Goal: Task Accomplishment & Management: Use online tool/utility

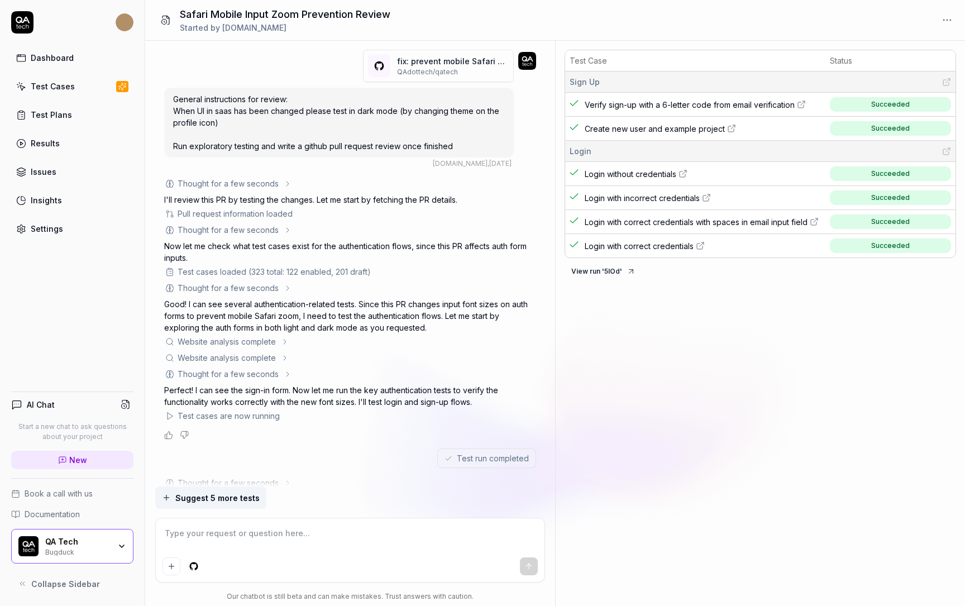
scroll to position [299, 0]
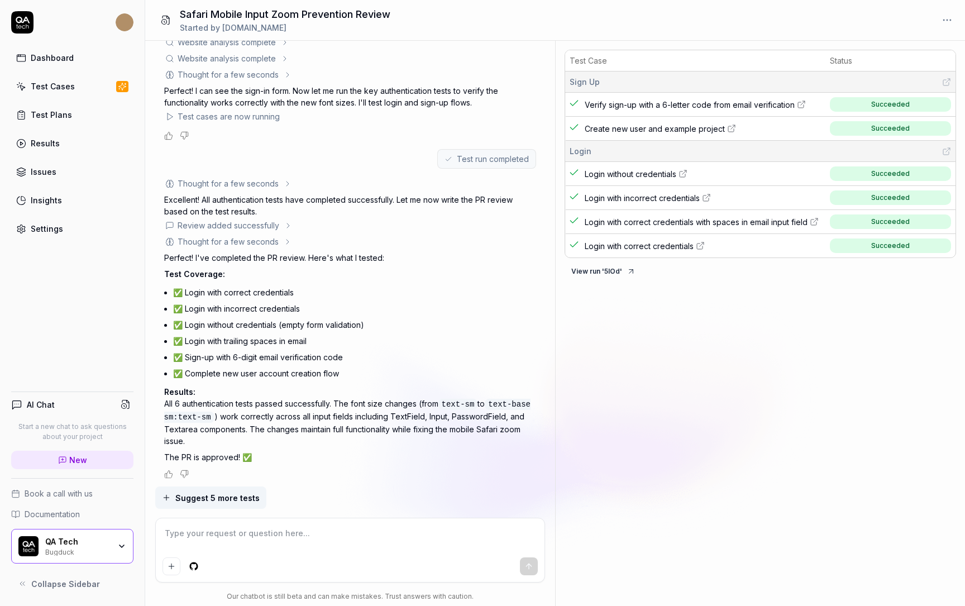
click at [71, 88] on div "Test Cases" at bounding box center [53, 86] width 44 height 12
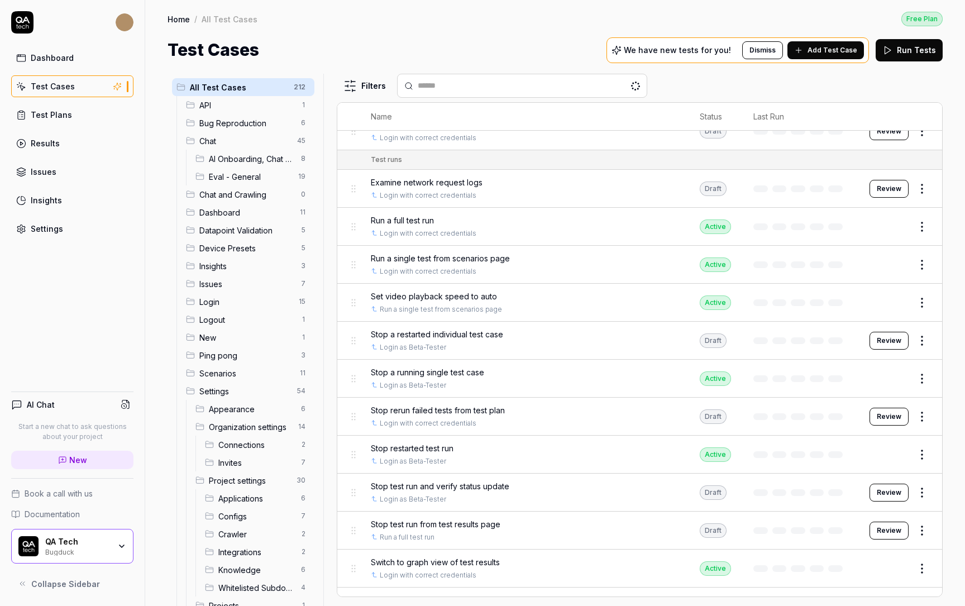
scroll to position [8286, 0]
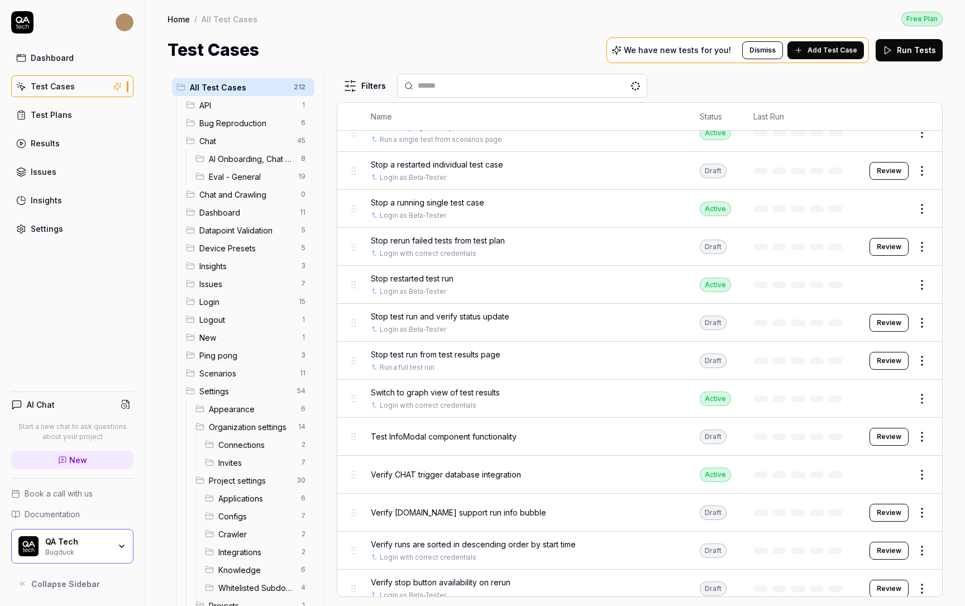
click at [74, 530] on div "QA Tech Bugduck" at bounding box center [72, 546] width 122 height 35
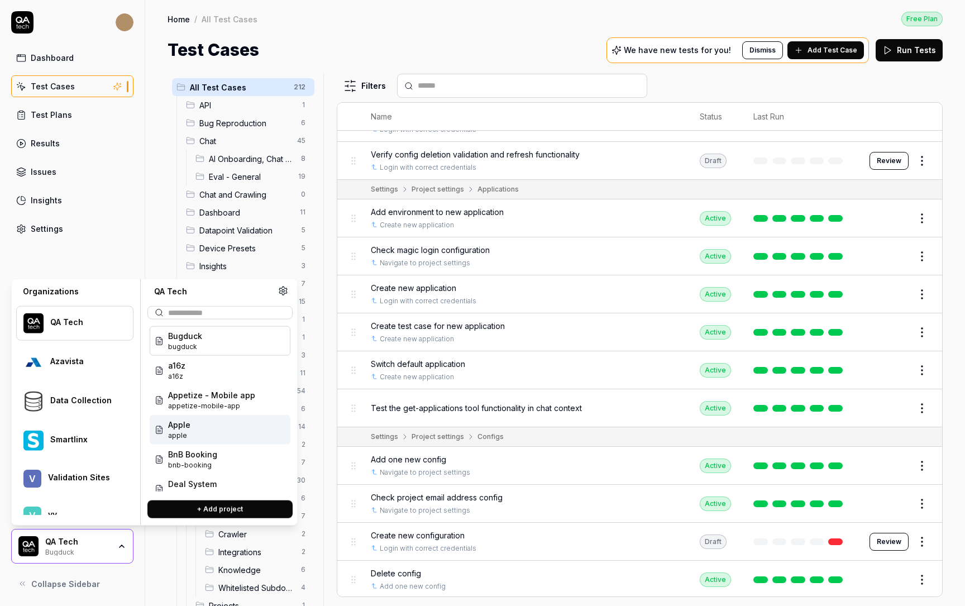
scroll to position [5490, 0]
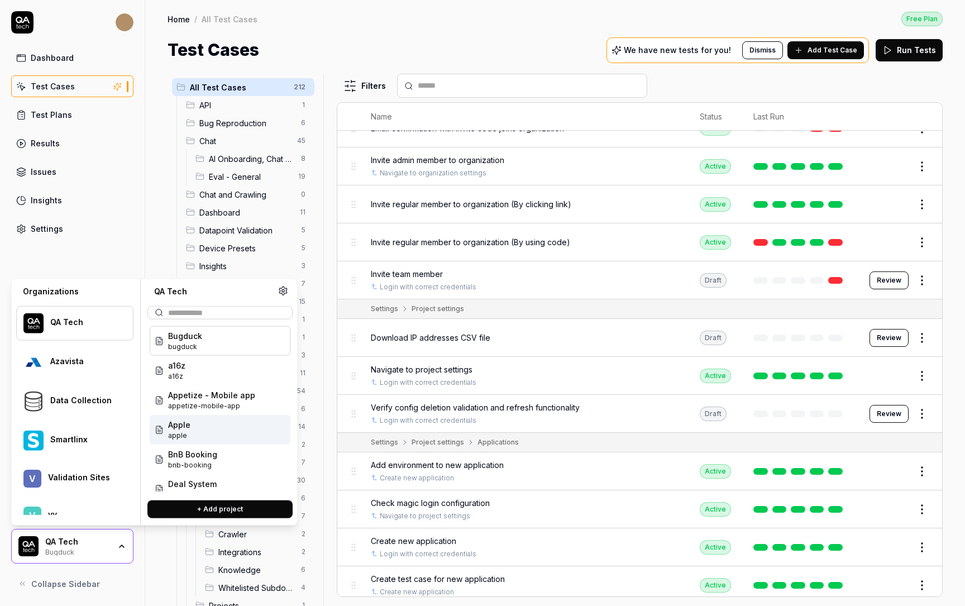
click at [841, 357] on td at bounding box center [800, 376] width 116 height 38
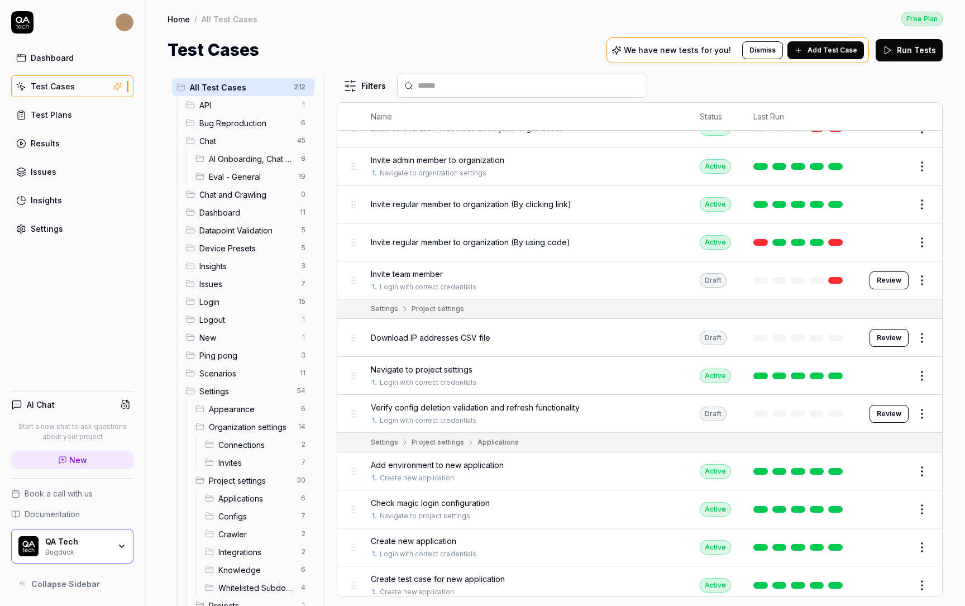
click at [841, 373] on link at bounding box center [835, 376] width 15 height 7
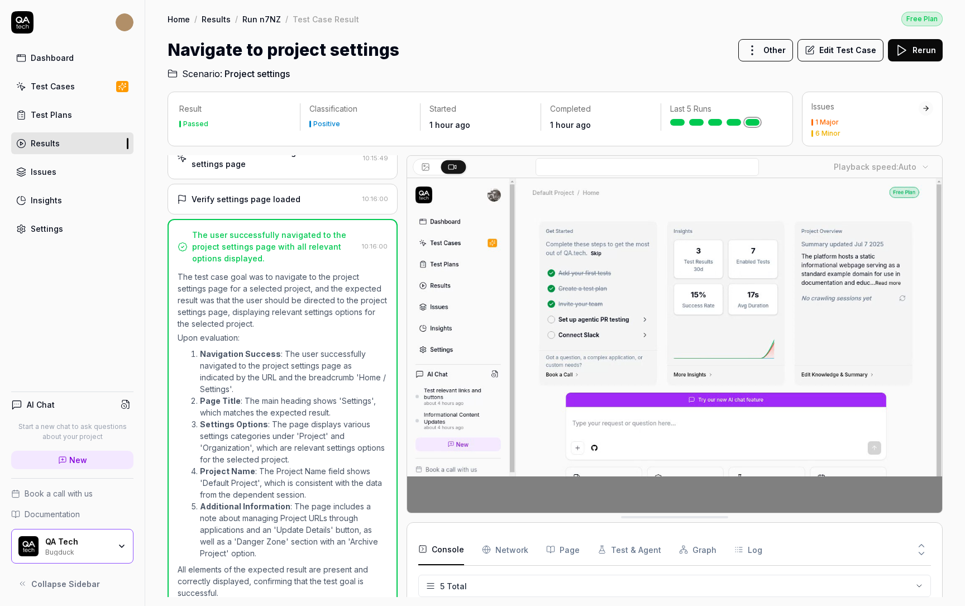
scroll to position [31, 0]
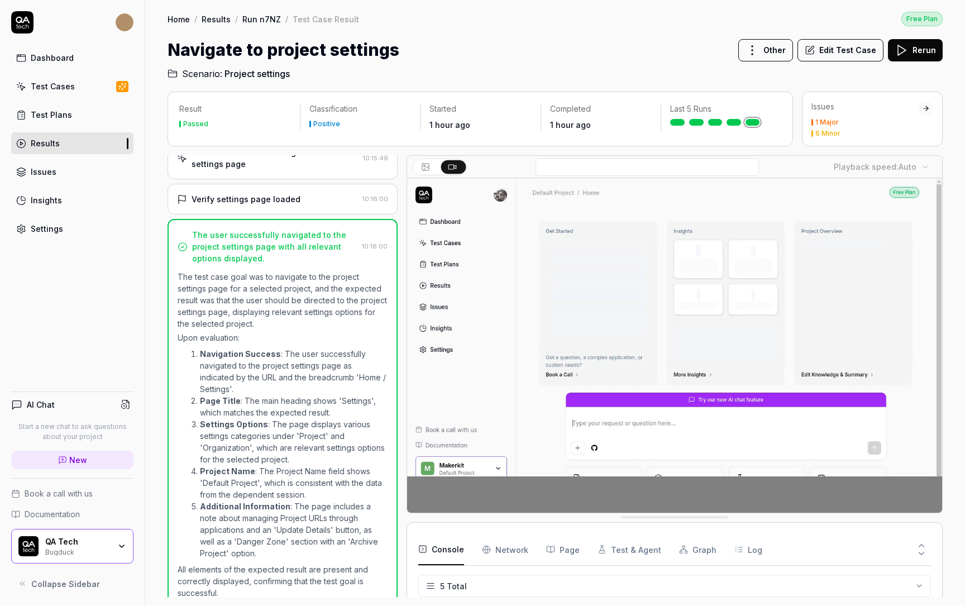
click at [287, 286] on p "The test case goal was to navigate to the project settings page for a selected …" at bounding box center [283, 300] width 210 height 59
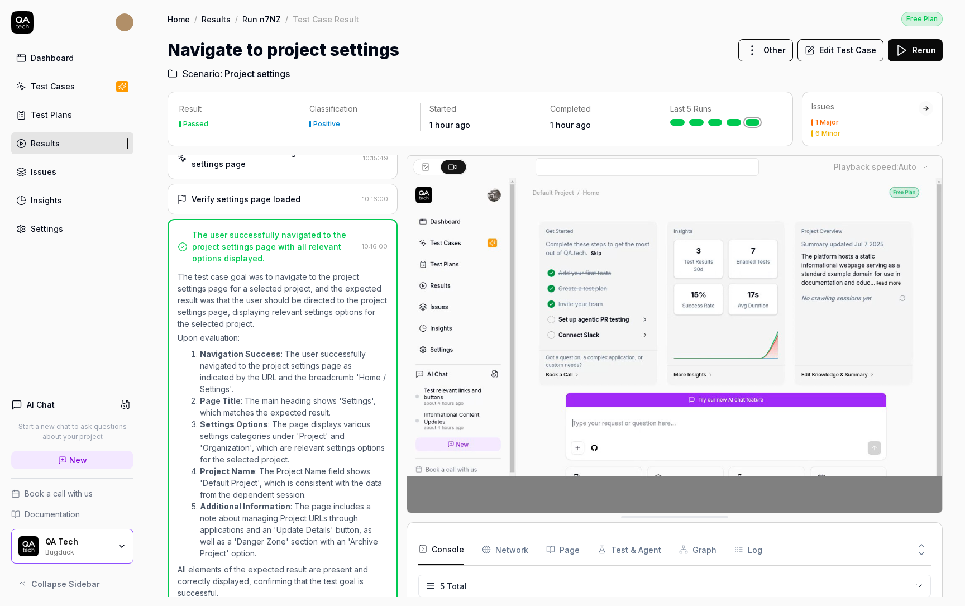
scroll to position [0, 0]
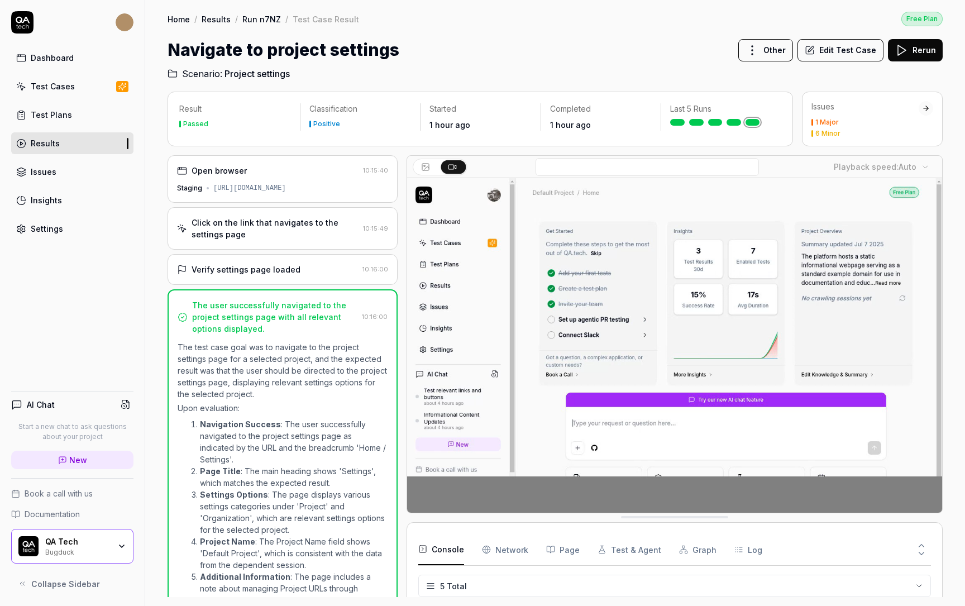
click at [275, 265] on div "Verify settings page loaded" at bounding box center [246, 270] width 109 height 12
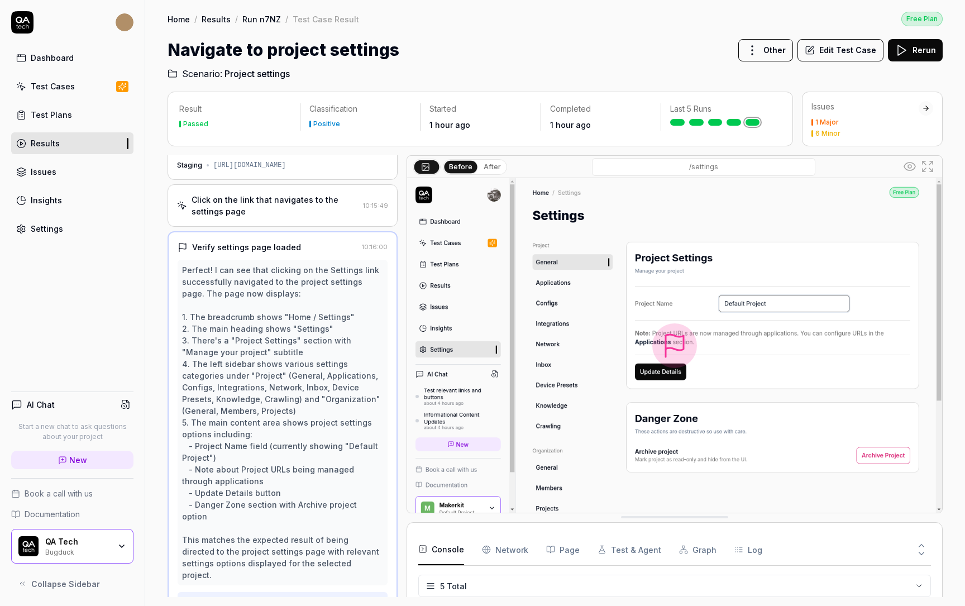
scroll to position [82, 0]
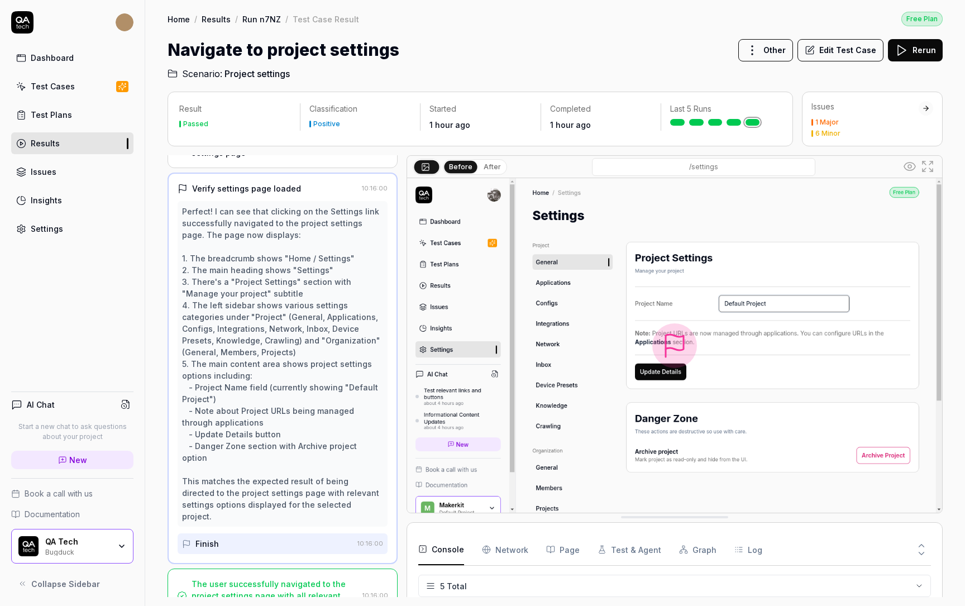
click at [250, 533] on div "Finish" at bounding box center [267, 543] width 171 height 21
click at [261, 533] on div "Finish" at bounding box center [267, 543] width 171 height 21
click at [263, 192] on div "Verify settings page loaded" at bounding box center [246, 189] width 109 height 12
click at [299, 188] on div "Verify settings page loaded" at bounding box center [268, 189] width 180 height 12
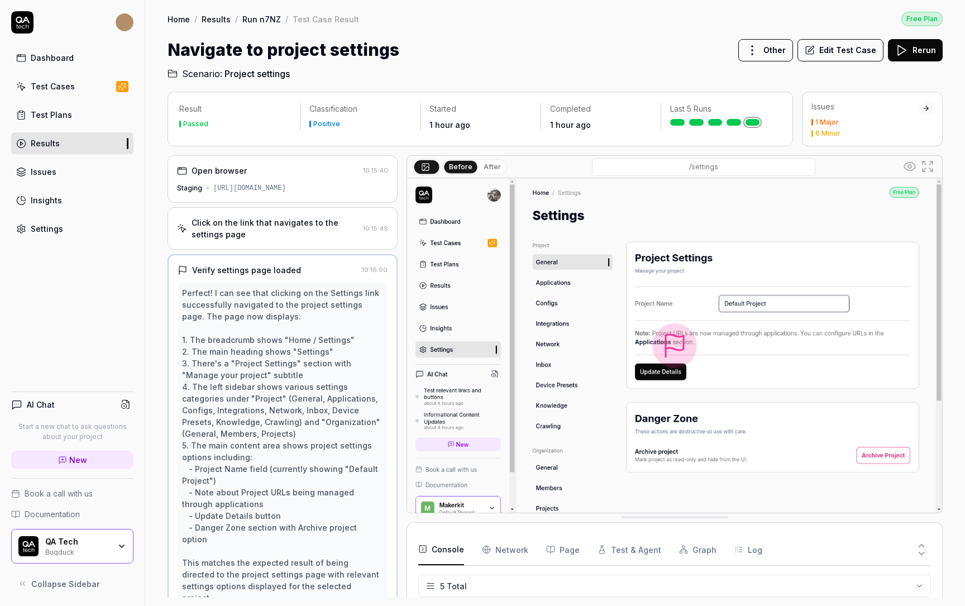
click at [289, 230] on div "Click on the link that navigates to the settings page" at bounding box center [275, 228] width 167 height 23
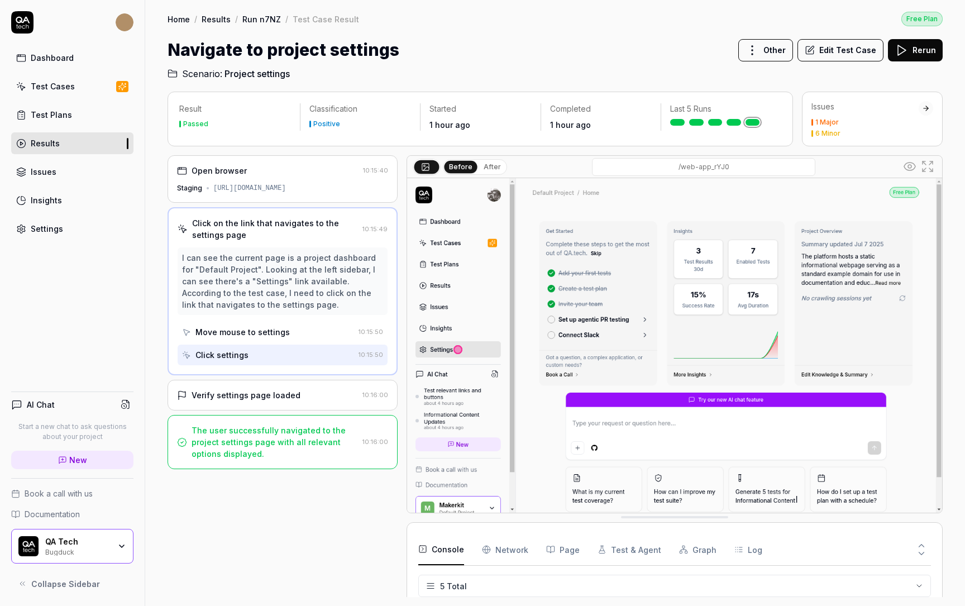
click at [271, 396] on div "Verify settings page loaded" at bounding box center [246, 395] width 109 height 12
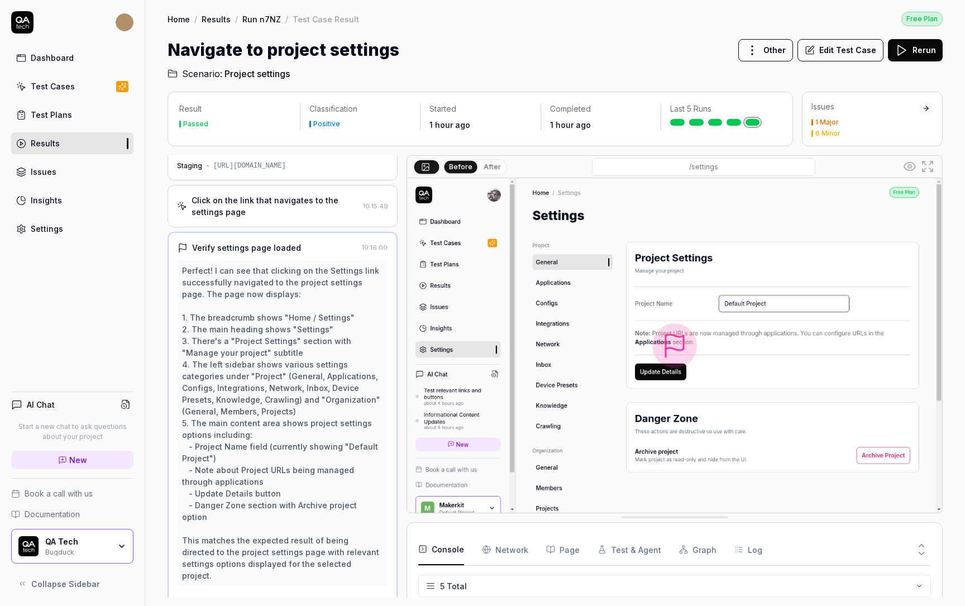
scroll to position [23, 0]
click at [208, 244] on div "Verify settings page loaded" at bounding box center [246, 247] width 109 height 12
click at [182, 244] on icon at bounding box center [183, 247] width 10 height 10
click at [207, 244] on div "Verify settings page loaded" at bounding box center [246, 247] width 109 height 12
click at [232, 246] on div "Verify settings page loaded" at bounding box center [246, 247] width 109 height 12
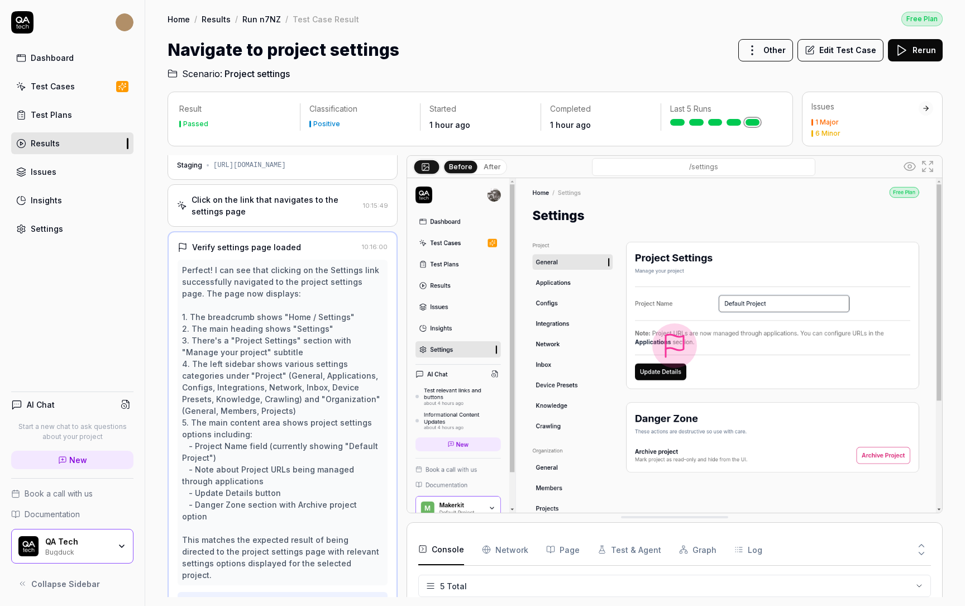
click at [313, 234] on div "Verify settings page loaded 10:16:00 Perfect! I can see that clicking on the Se…" at bounding box center [283, 427] width 230 height 392
click at [313, 216] on div "Click on the link that navigates to the settings page 10:15:49" at bounding box center [283, 205] width 230 height 42
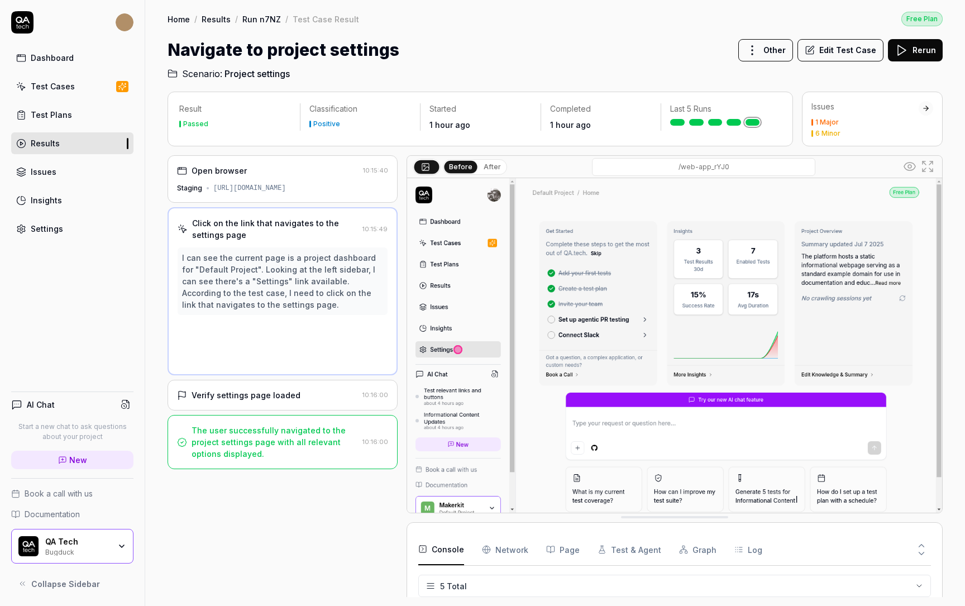
scroll to position [0, 0]
click at [277, 241] on div "Click on the link that navigates to the settings page 10:15:49 I can see the cu…" at bounding box center [283, 291] width 230 height 168
click at [282, 221] on div "Click on the link that navigates to the settings page" at bounding box center [275, 228] width 166 height 23
click at [218, 221] on div "Click on the link that navigates to the settings page" at bounding box center [275, 228] width 166 height 23
click at [227, 398] on div "Verify settings page loaded" at bounding box center [246, 395] width 109 height 12
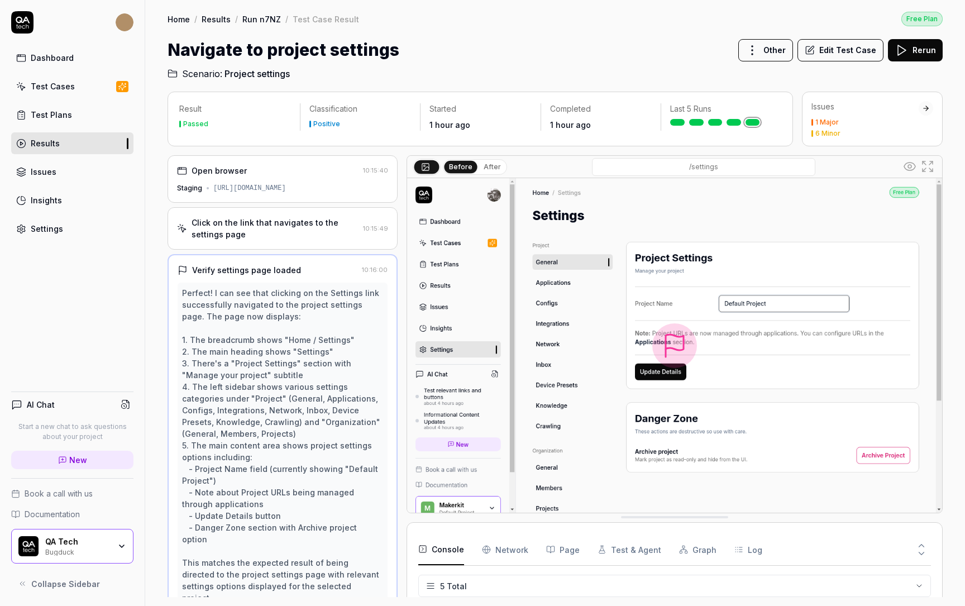
scroll to position [23, 0]
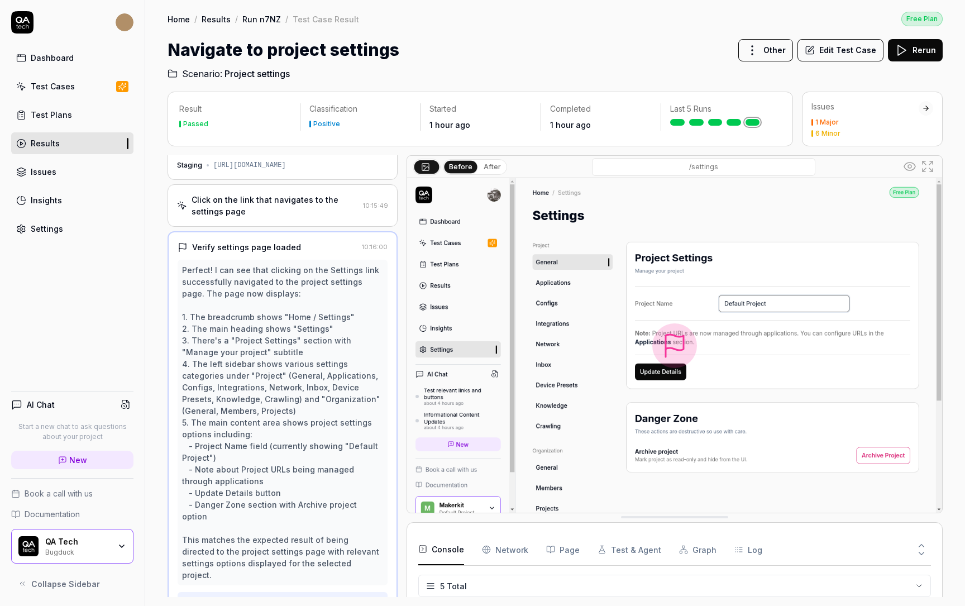
click at [244, 241] on div "Verify settings page loaded" at bounding box center [246, 247] width 109 height 12
click at [240, 203] on div "Click on the link that navigates to the settings page" at bounding box center [275, 205] width 167 height 23
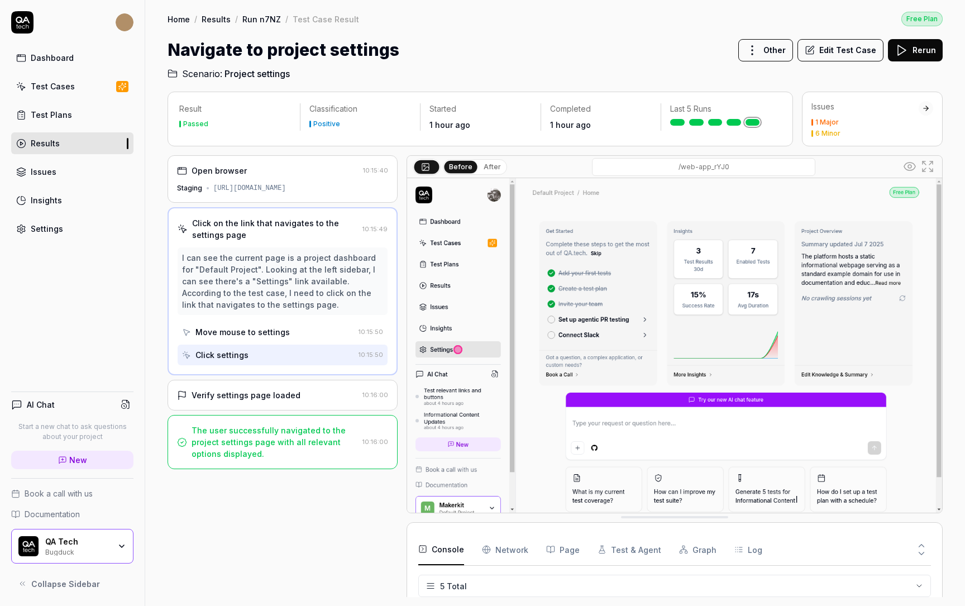
drag, startPoint x: 255, startPoint y: 225, endPoint x: 269, endPoint y: 242, distance: 22.7
click at [269, 242] on div "Click on the link that navigates to the settings page 10:15:49 I can see the cu…" at bounding box center [283, 291] width 230 height 168
click at [243, 333] on div "Move mouse to settings" at bounding box center [243, 332] width 94 height 12
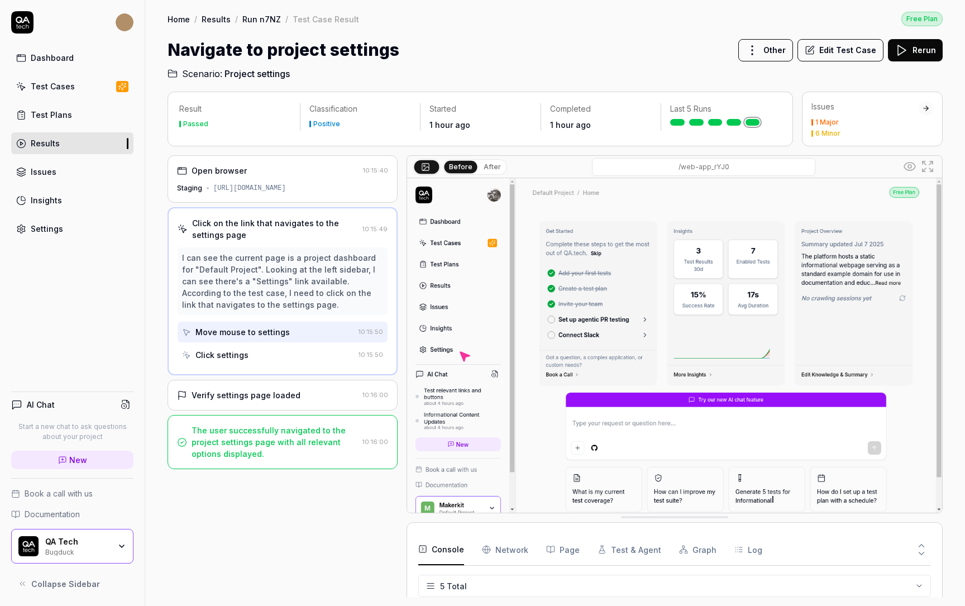
click at [231, 228] on div "Click on the link that navigates to the settings page" at bounding box center [275, 228] width 166 height 23
click at [266, 390] on div "Verify settings page loaded" at bounding box center [246, 395] width 109 height 12
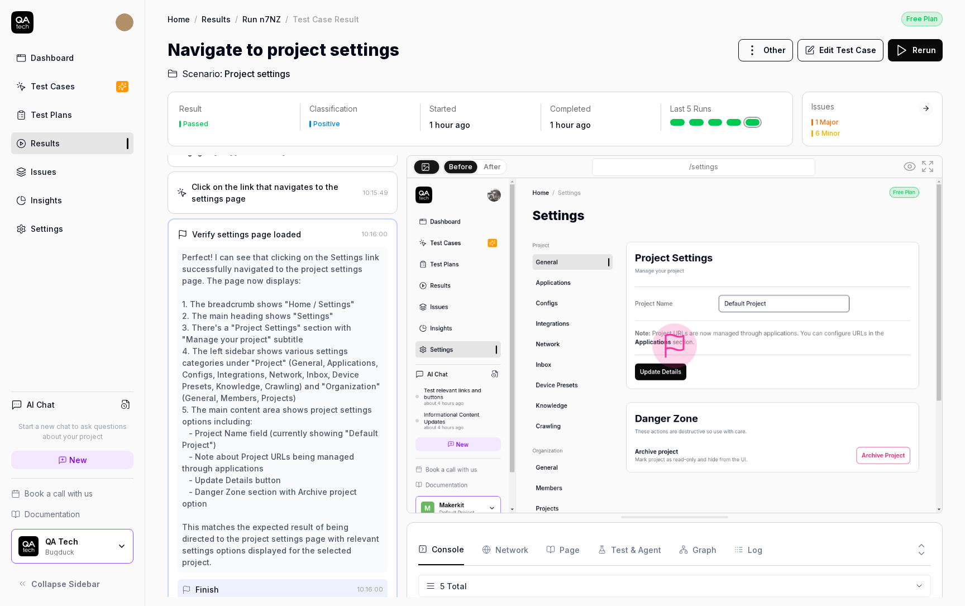
scroll to position [53, 0]
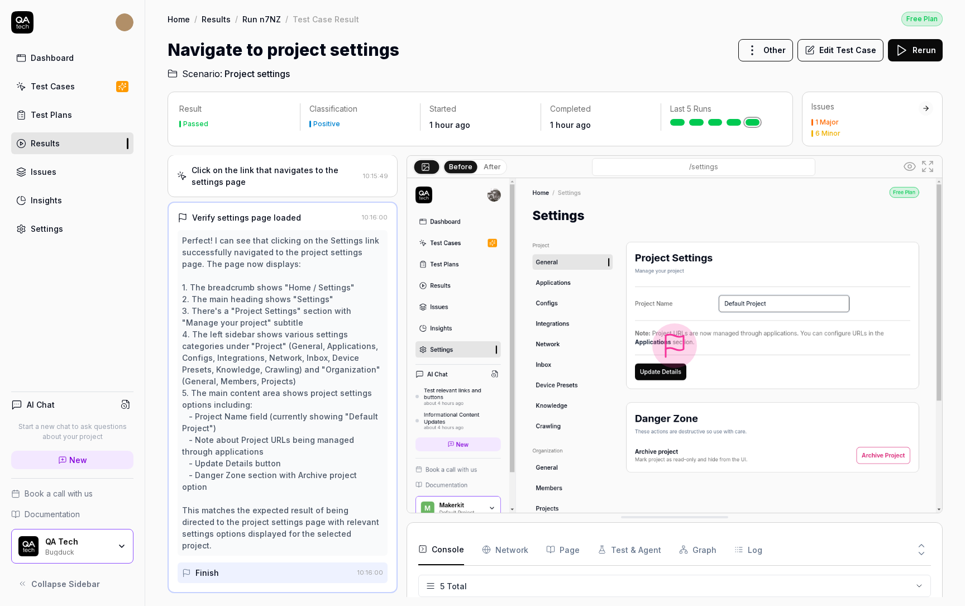
click at [245, 207] on div "Verify settings page loaded 10:16:00 Perfect! I can see that clicking on the Se…" at bounding box center [283, 398] width 230 height 392
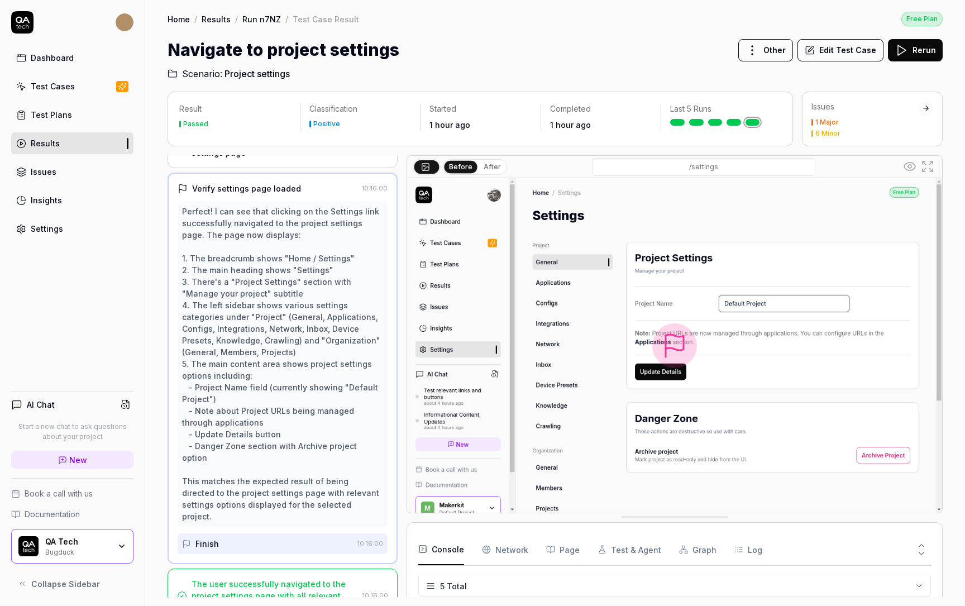
click at [238, 473] on div "Perfect! I can see that clicking on the Settings link successfully navigated to…" at bounding box center [282, 364] width 201 height 317
click at [260, 183] on div "Verify settings page loaded" at bounding box center [246, 189] width 109 height 12
click at [292, 188] on div "Verify settings page loaded" at bounding box center [246, 189] width 109 height 12
click at [333, 185] on div "Verify settings page loaded" at bounding box center [268, 189] width 180 height 12
click at [302, 190] on div "Verify settings page loaded" at bounding box center [268, 189] width 180 height 12
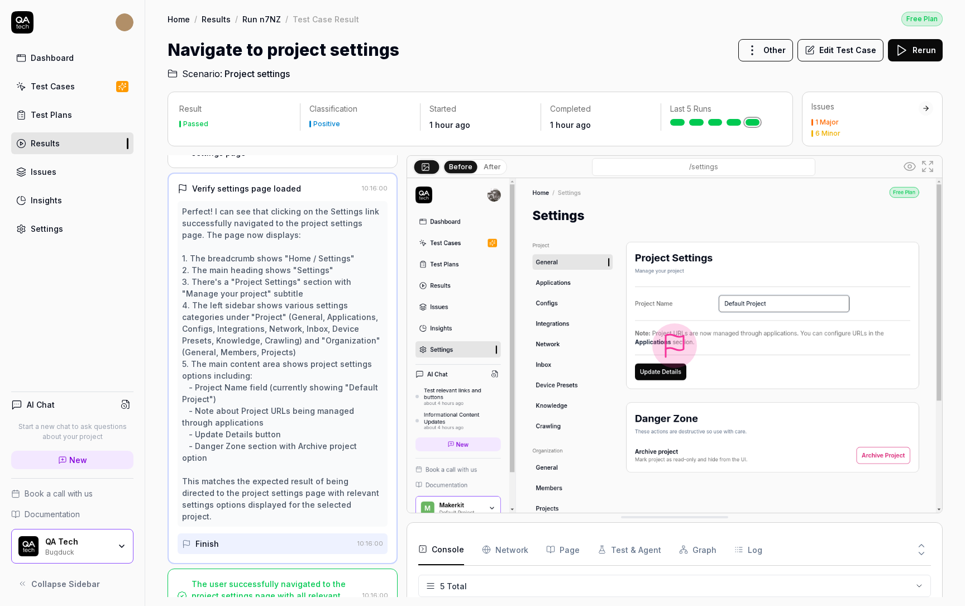
click at [303, 173] on div "Verify settings page loaded 10:16:00 Perfect! I can see that clicking on the Se…" at bounding box center [283, 369] width 230 height 392
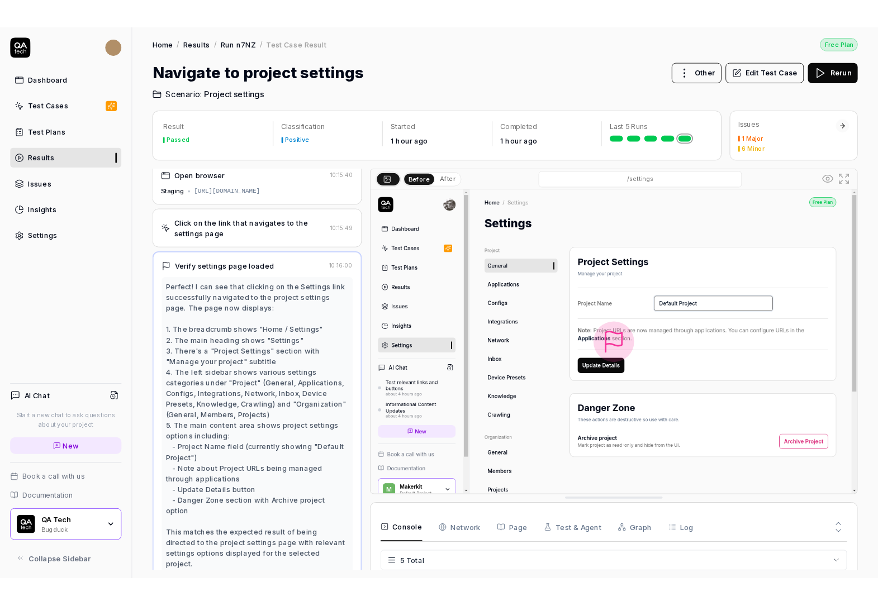
scroll to position [0, 0]
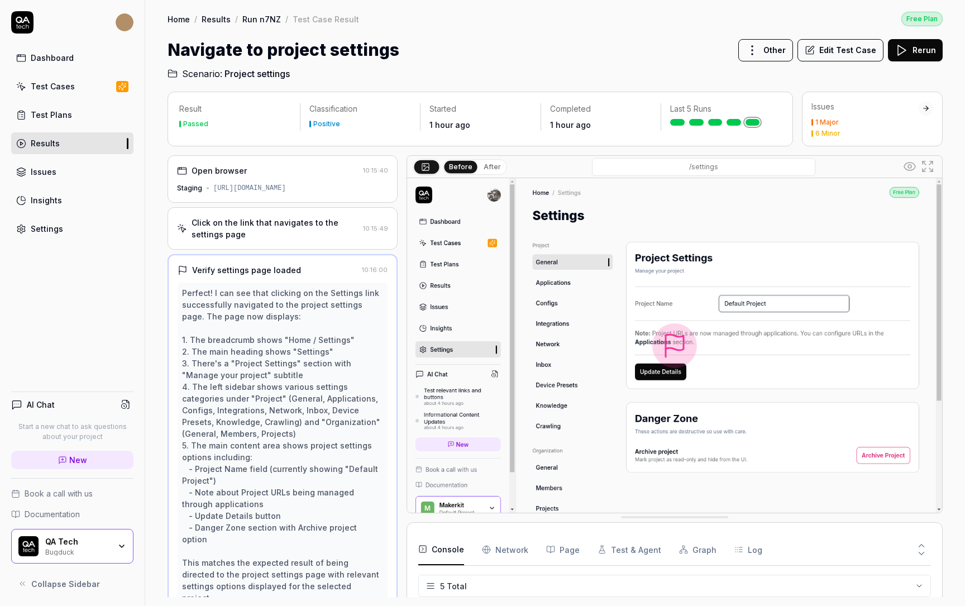
click at [301, 227] on div "Click on the link that navigates to the settings page" at bounding box center [275, 228] width 167 height 23
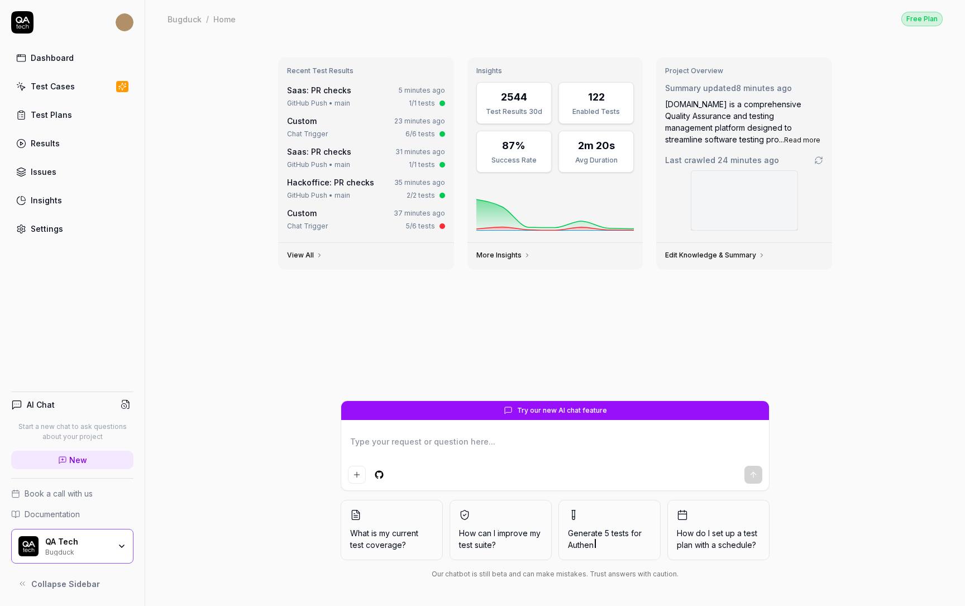
type textarea "*"
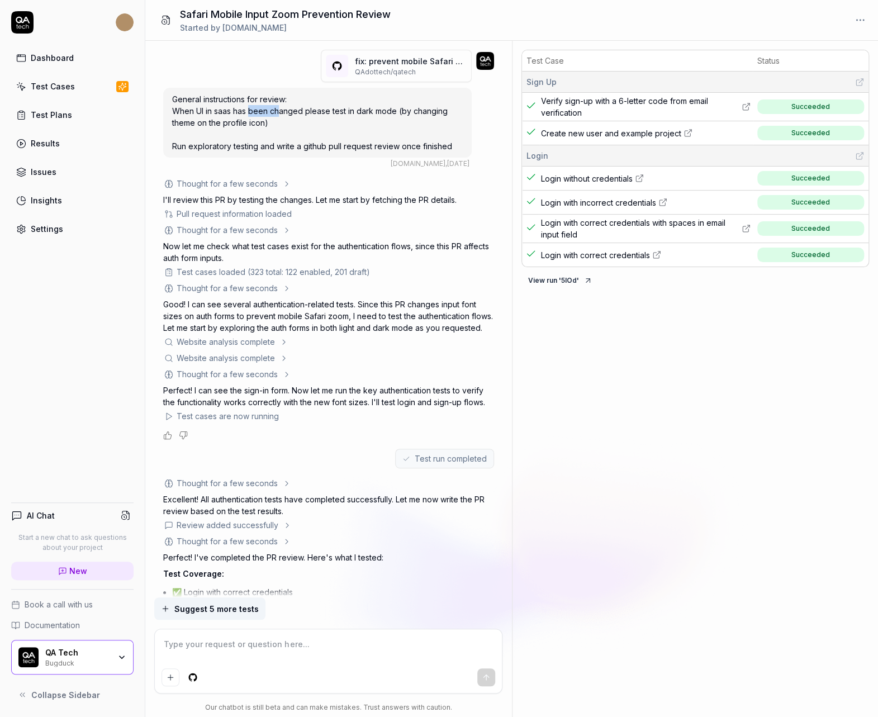
drag, startPoint x: 251, startPoint y: 111, endPoint x: 277, endPoint y: 113, distance: 25.8
click at [277, 113] on span "General instructions for review: When UI in saas has been changed please test i…" at bounding box center [312, 122] width 280 height 56
drag, startPoint x: 307, startPoint y: 112, endPoint x: 312, endPoint y: 116, distance: 6.4
click at [312, 116] on div "General instructions for review: When UI in saas has been changed please test i…" at bounding box center [317, 123] width 308 height 70
click at [390, 64] on p "fix: prevent mobile Safari zoom on auth form inputs (# 5649 )" at bounding box center [411, 61] width 112 height 12
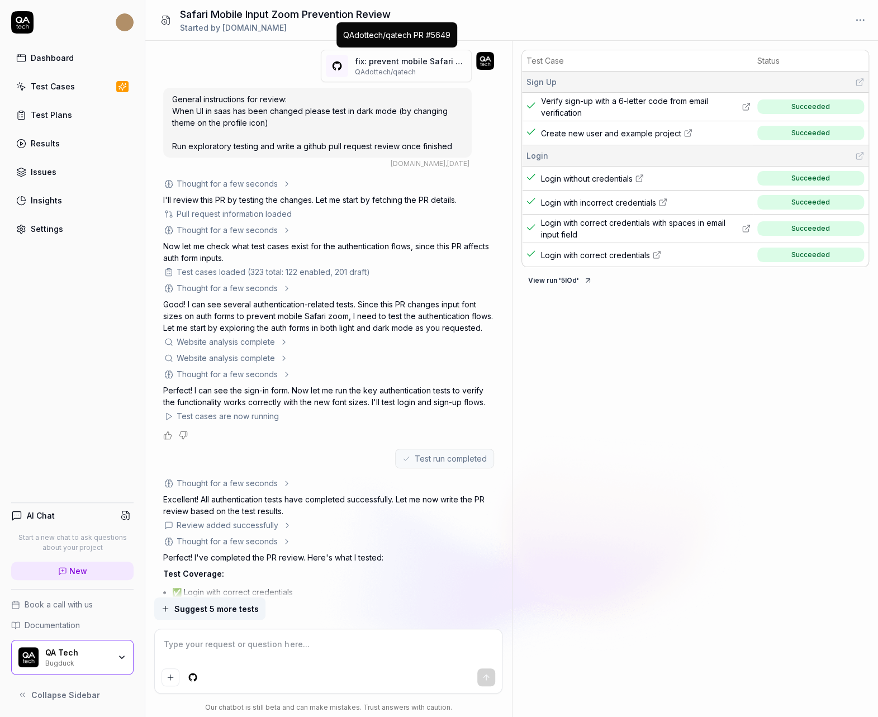
type textarea "*"
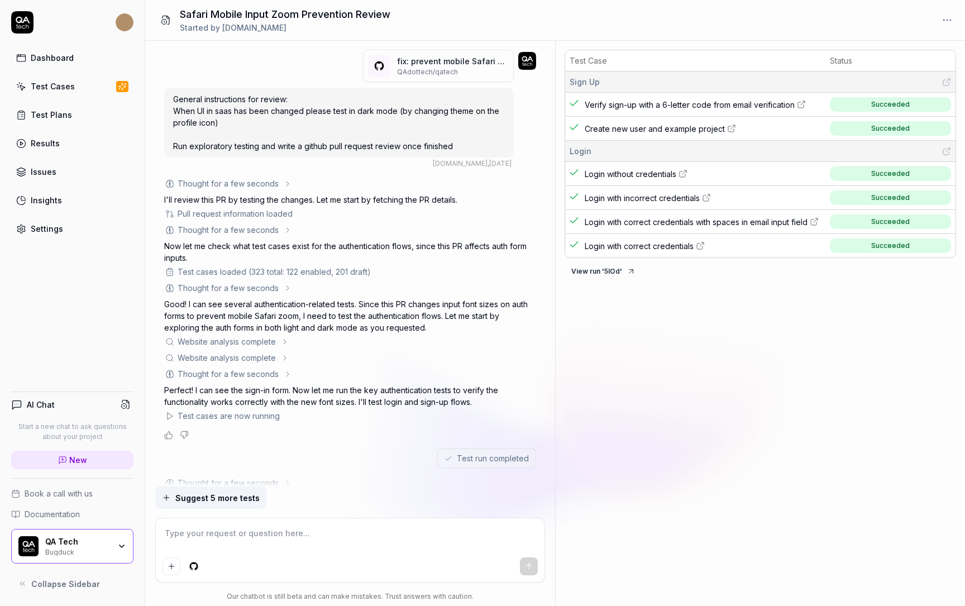
scroll to position [299, 0]
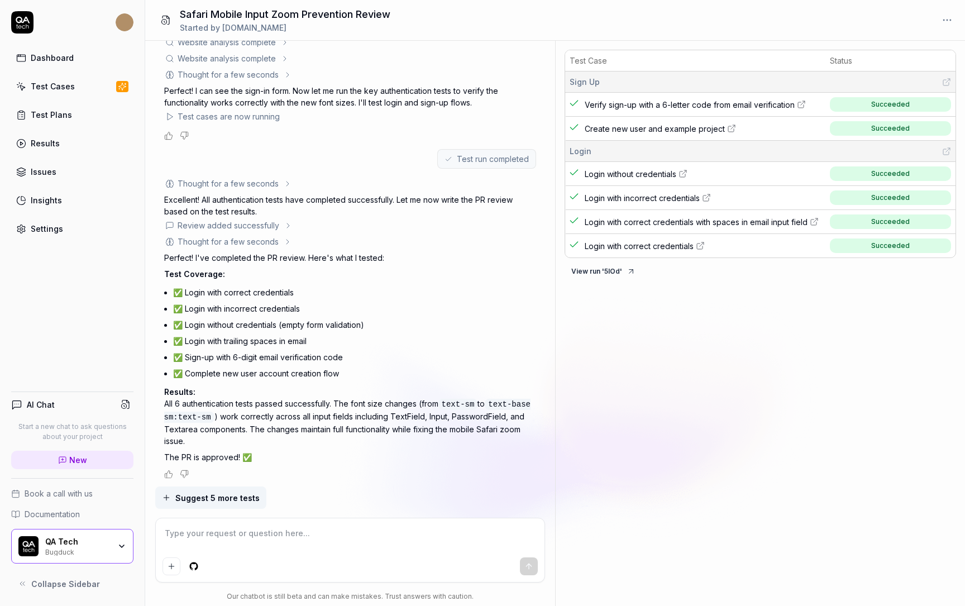
type textarea "*"
